Goal: Transaction & Acquisition: Purchase product/service

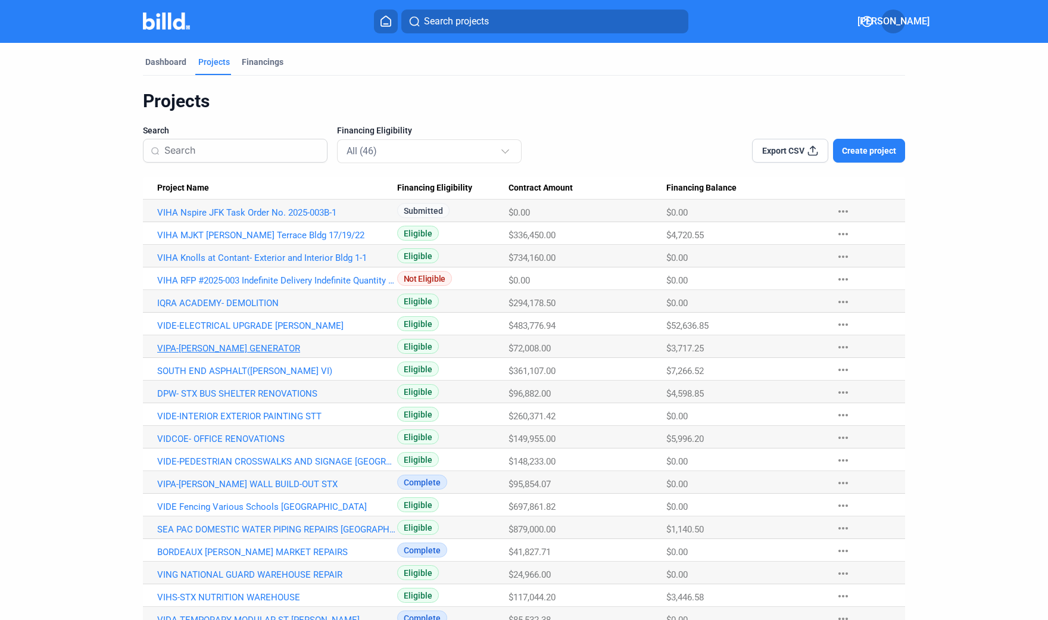
click at [231, 218] on link "VIPA-[PERSON_NAME] GENERATOR" at bounding box center [277, 212] width 240 height 11
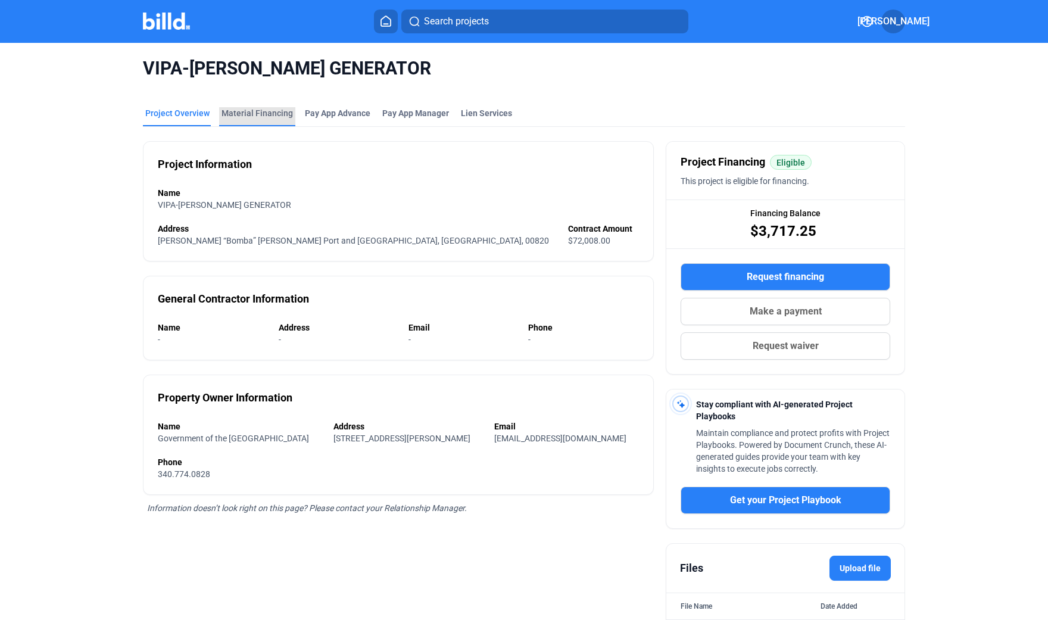
click at [255, 109] on div "Material Financing" at bounding box center [257, 113] width 71 height 12
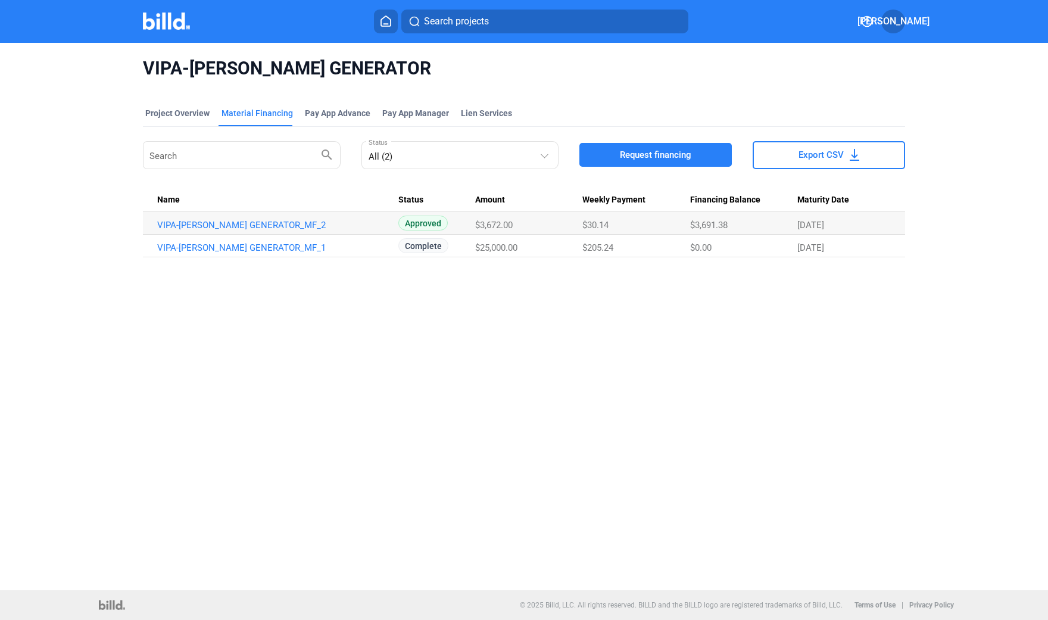
click at [637, 151] on span "Request financing" at bounding box center [655, 155] width 71 height 12
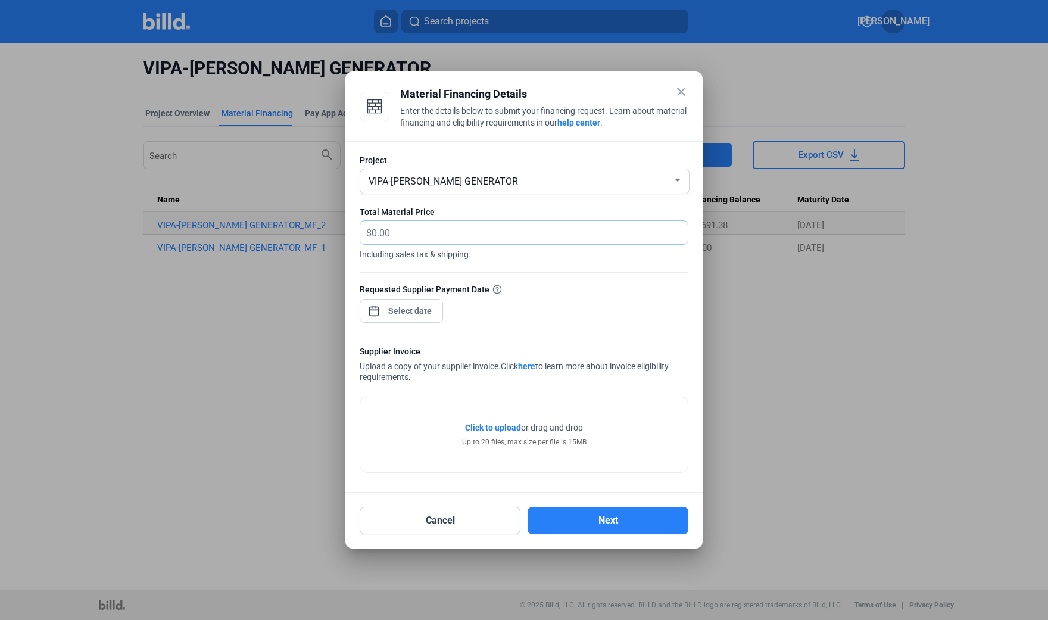
click at [379, 231] on input "text" at bounding box center [523, 232] width 303 height 23
type input "9,279.22"
click at [373, 310] on span "Open calendar" at bounding box center [374, 305] width 29 height 29
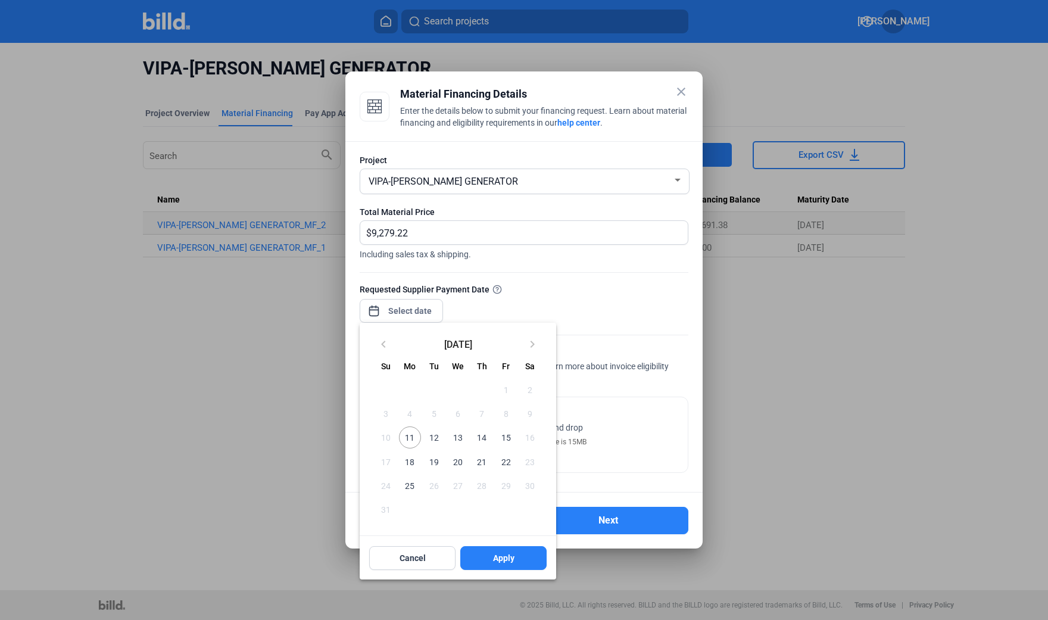
click at [412, 436] on span "11" at bounding box center [409, 437] width 21 height 21
click at [497, 559] on span "Apply" at bounding box center [503, 558] width 21 height 12
type input "[DATE]"
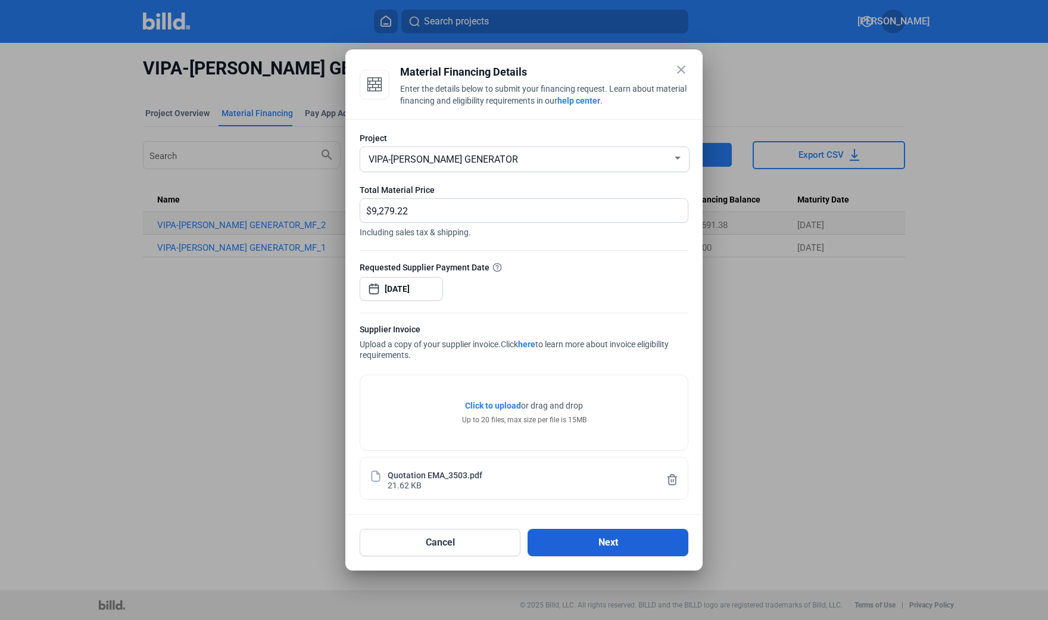
click at [603, 542] on button "Next" at bounding box center [608, 542] width 161 height 27
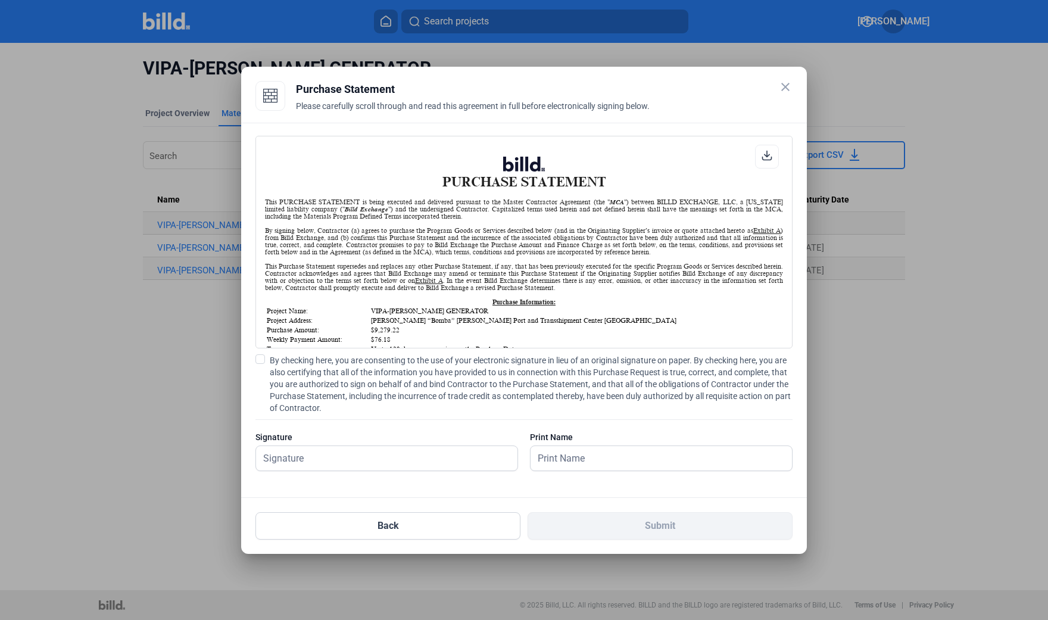
scroll to position [1, 0]
click at [390, 524] on button "Back" at bounding box center [388, 525] width 265 height 27
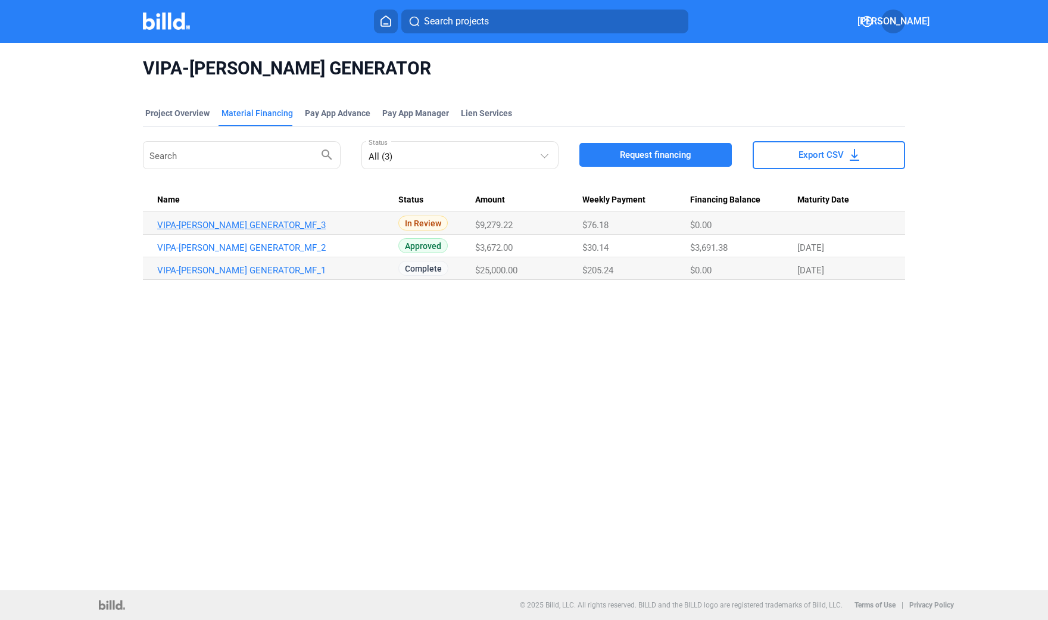
click at [232, 225] on link "VIPA-[PERSON_NAME] GENERATOR_MF_3" at bounding box center [277, 225] width 240 height 11
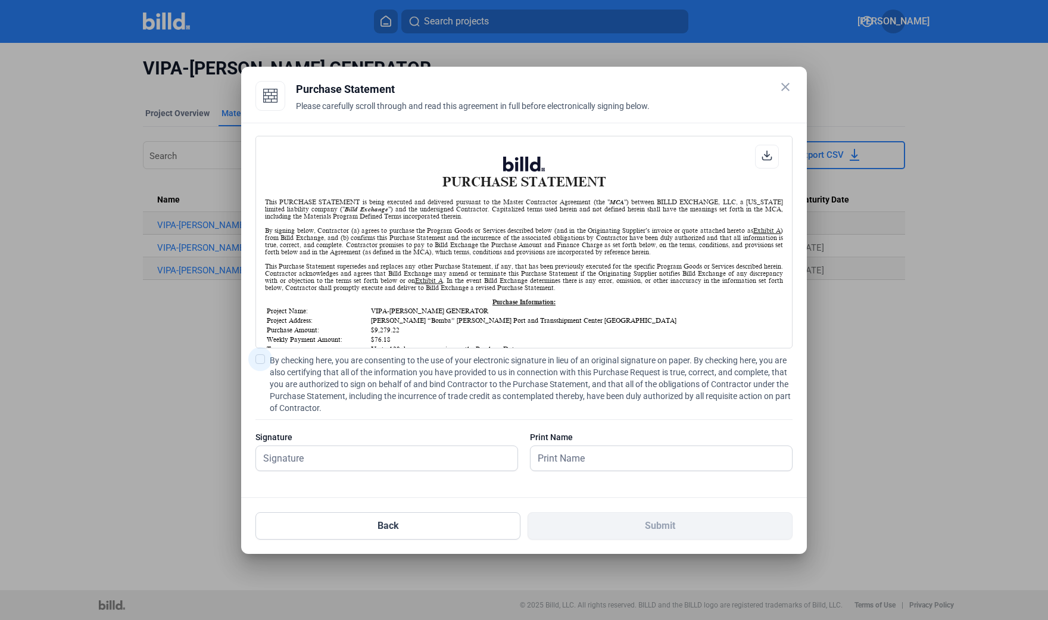
click at [258, 358] on span at bounding box center [261, 359] width 10 height 10
click at [0, 0] on input "By checking here, you are consenting to the use of your electronic signature in…" at bounding box center [0, 0] width 0 height 0
click at [367, 465] on input "text" at bounding box center [380, 458] width 248 height 24
type input "[PERSON_NAME]"
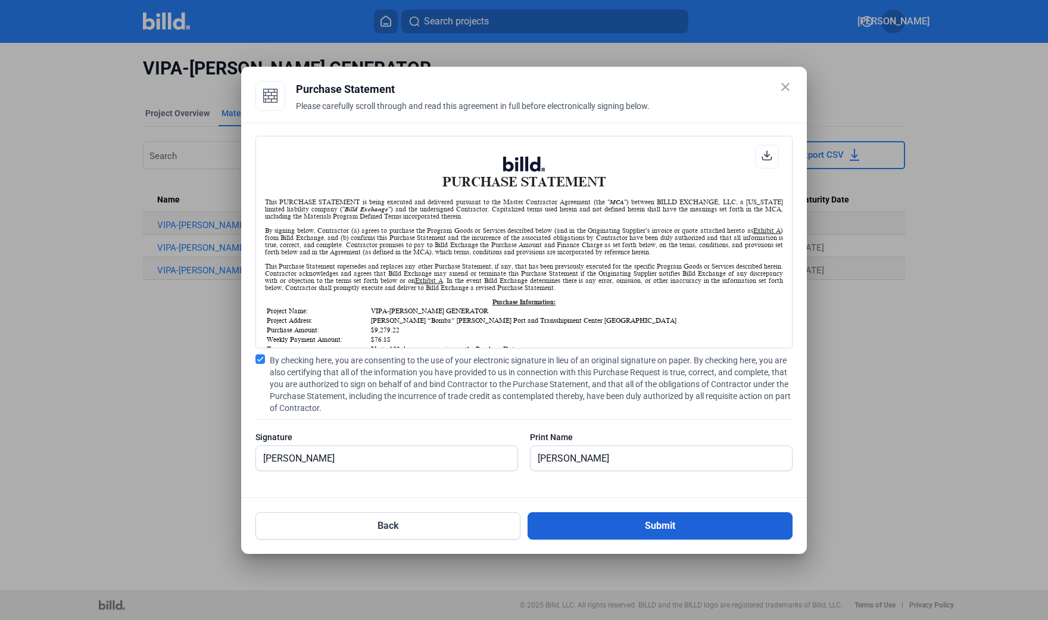
click at [664, 527] on button "Submit" at bounding box center [660, 525] width 265 height 27
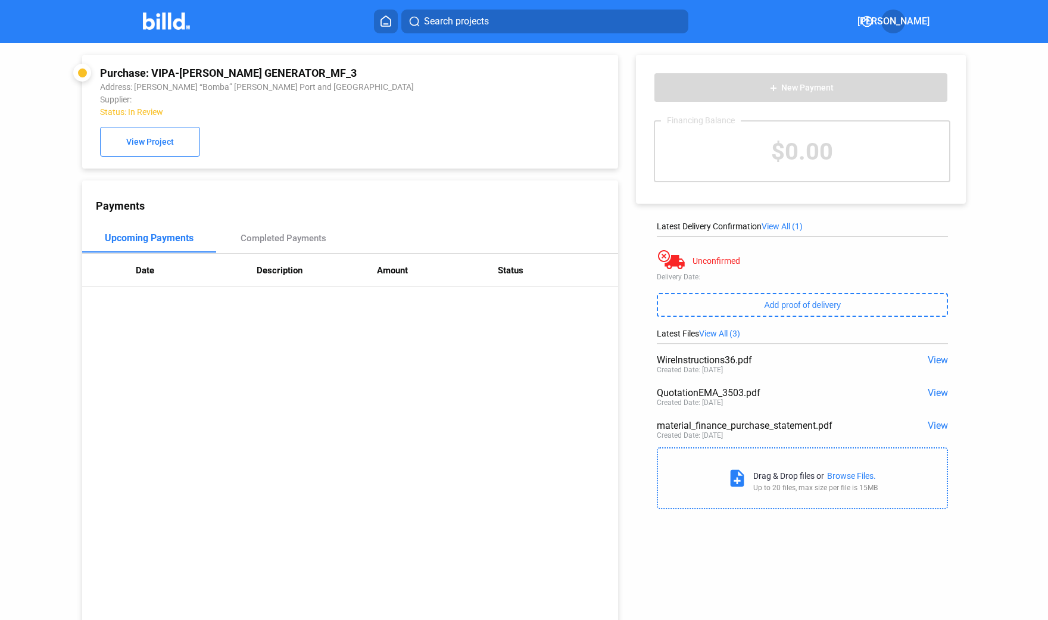
click at [511, 452] on div "Payments Upcoming Payments Completed Payments Date Description Amount Status" at bounding box center [350, 406] width 536 height 453
click at [507, 152] on div "Purchase: VIPA-[PERSON_NAME] GENERATOR_MF_3 Address: [PERSON_NAME] “Bomba” [PER…" at bounding box center [350, 112] width 500 height 90
click at [386, 24] on icon at bounding box center [386, 21] width 10 height 10
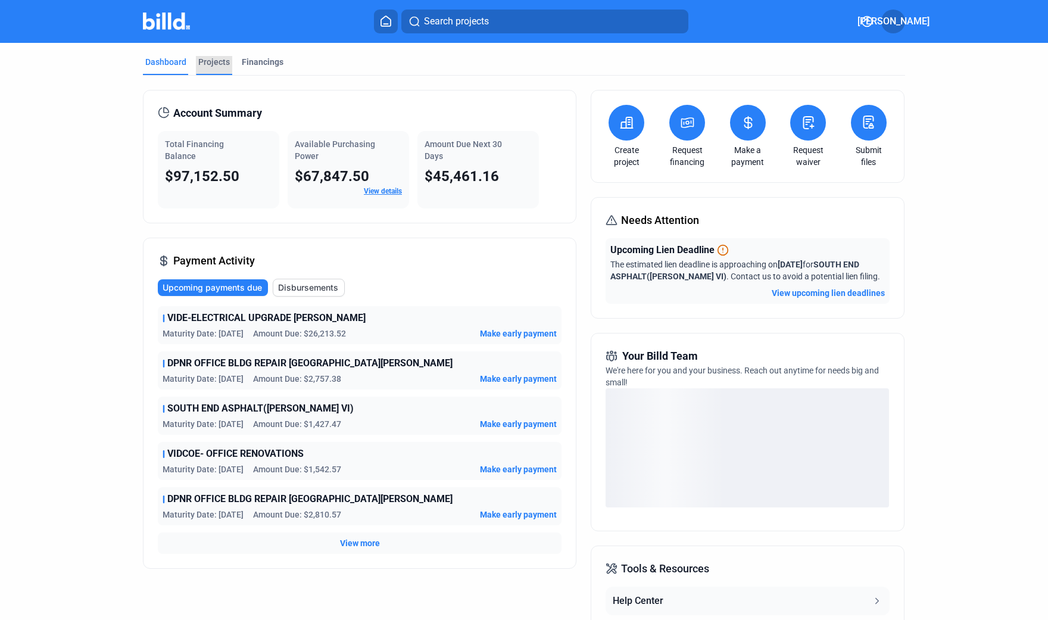
click at [215, 62] on div "Projects" at bounding box center [214, 62] width 32 height 12
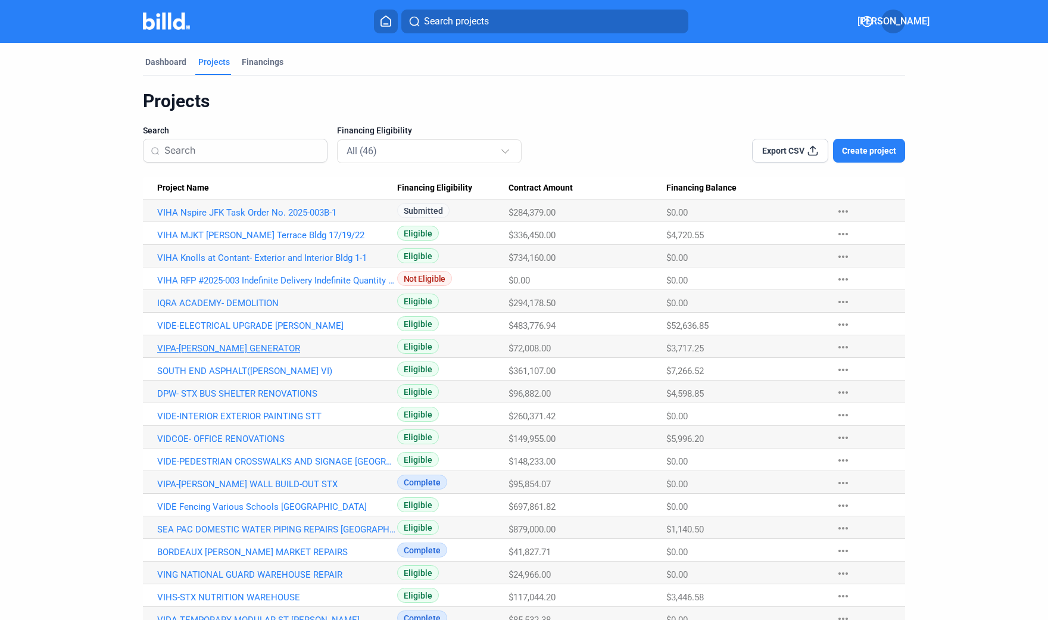
click at [257, 218] on link "VIPA-[PERSON_NAME] GENERATOR" at bounding box center [277, 212] width 240 height 11
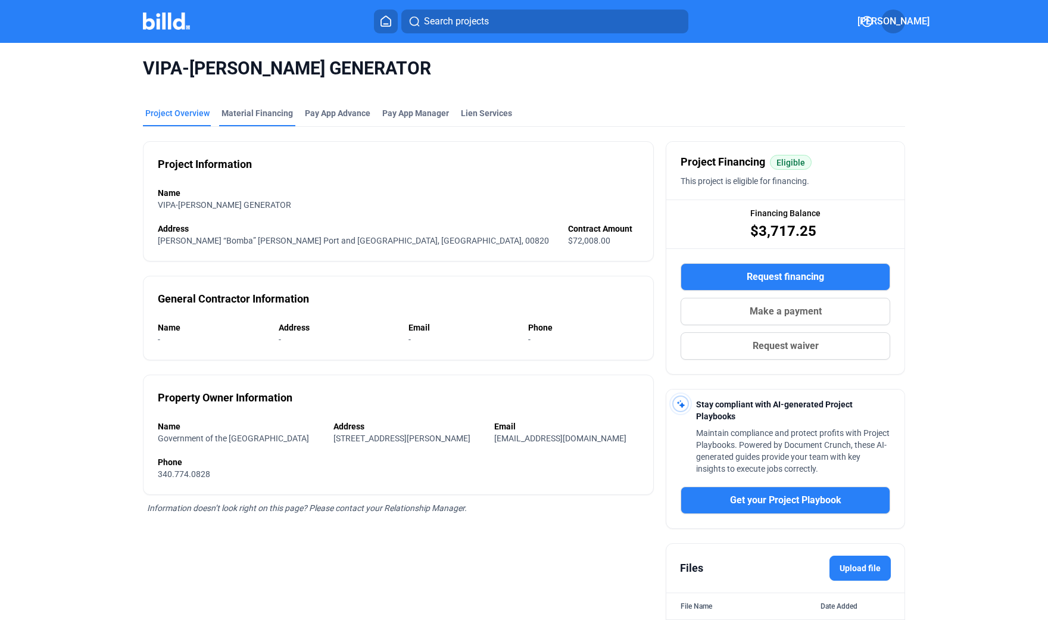
click at [236, 109] on div "Material Financing" at bounding box center [257, 113] width 71 height 12
